Goal: Communication & Community: Answer question/provide support

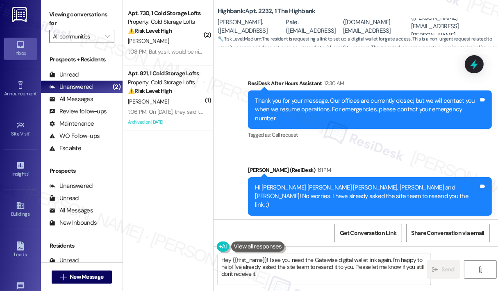
scroll to position [5916, 0]
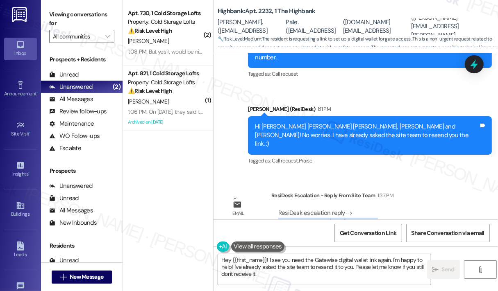
drag, startPoint x: 380, startPoint y: 177, endPoint x: 277, endPoint y: 175, distance: 103.7
click at [277, 203] on div "ResiDesk escalation reply -> The link was resent [DATE] afternoon. I will take …" at bounding box center [370, 231] width 198 height 56
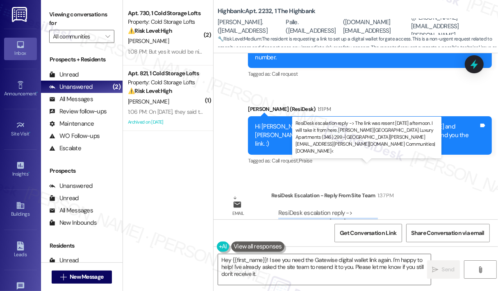
copy div "The link was resent [DATE] afternoon."
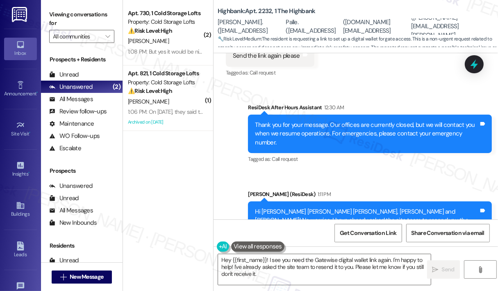
scroll to position [5834, 0]
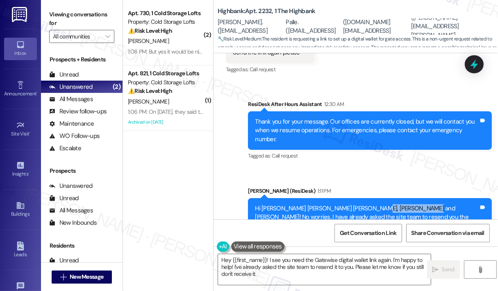
drag, startPoint x: 410, startPoint y: 171, endPoint x: 363, endPoint y: 171, distance: 47.1
click at [363, 205] on div "Hi [PERSON_NAME] [PERSON_NAME] [PERSON_NAME], [PERSON_NAME] and [PERSON_NAME]! …" at bounding box center [367, 218] width 224 height 26
copy div "[PERSON_NAME]"
click at [289, 276] on textarea "Hey {{first_name}}! I see you need the Gatewise digital wallet link again. I'm …" at bounding box center [324, 270] width 213 height 31
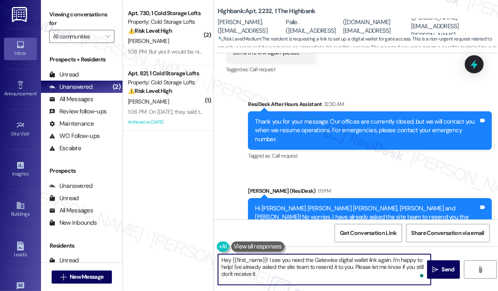
drag, startPoint x: 289, startPoint y: 277, endPoint x: 210, endPoint y: 259, distance: 81.1
click at [210, 259] on div "( 2 ) Apt. 730, 1 Cold Storage Lofts Property: Cold Storage Lofts ⚠️ Risk Level…" at bounding box center [310, 145] width 375 height 291
paste textarea "[PERSON_NAME]"
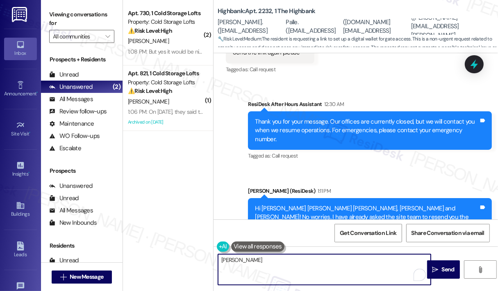
click at [221, 259] on textarea "[PERSON_NAME]" at bounding box center [324, 270] width 213 height 31
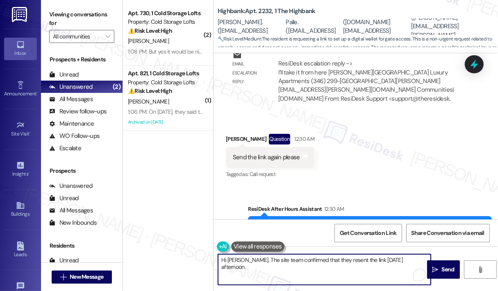
scroll to position [5711, 0]
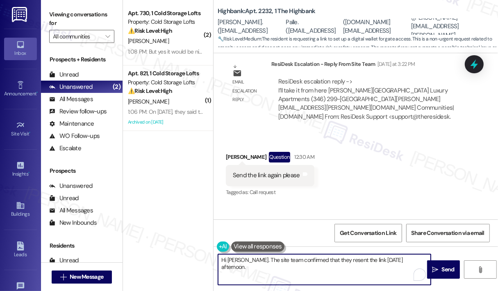
click at [264, 265] on textarea "Hi [PERSON_NAME]. The site team confirmed that they resent the link [DATE] afte…" at bounding box center [324, 270] width 213 height 31
type textarea "Hi [PERSON_NAME]. The site team confirmed that they resent the link [DATE] afte…"
click at [442, 272] on span "Send" at bounding box center [448, 270] width 13 height 9
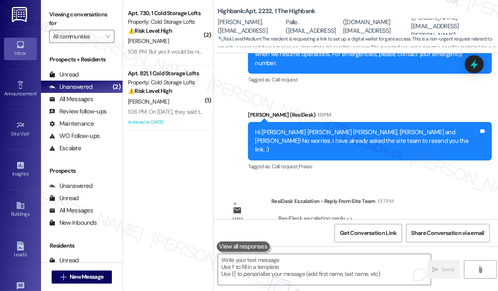
scroll to position [5981, 0]
